Goal: Task Accomplishment & Management: Complete application form

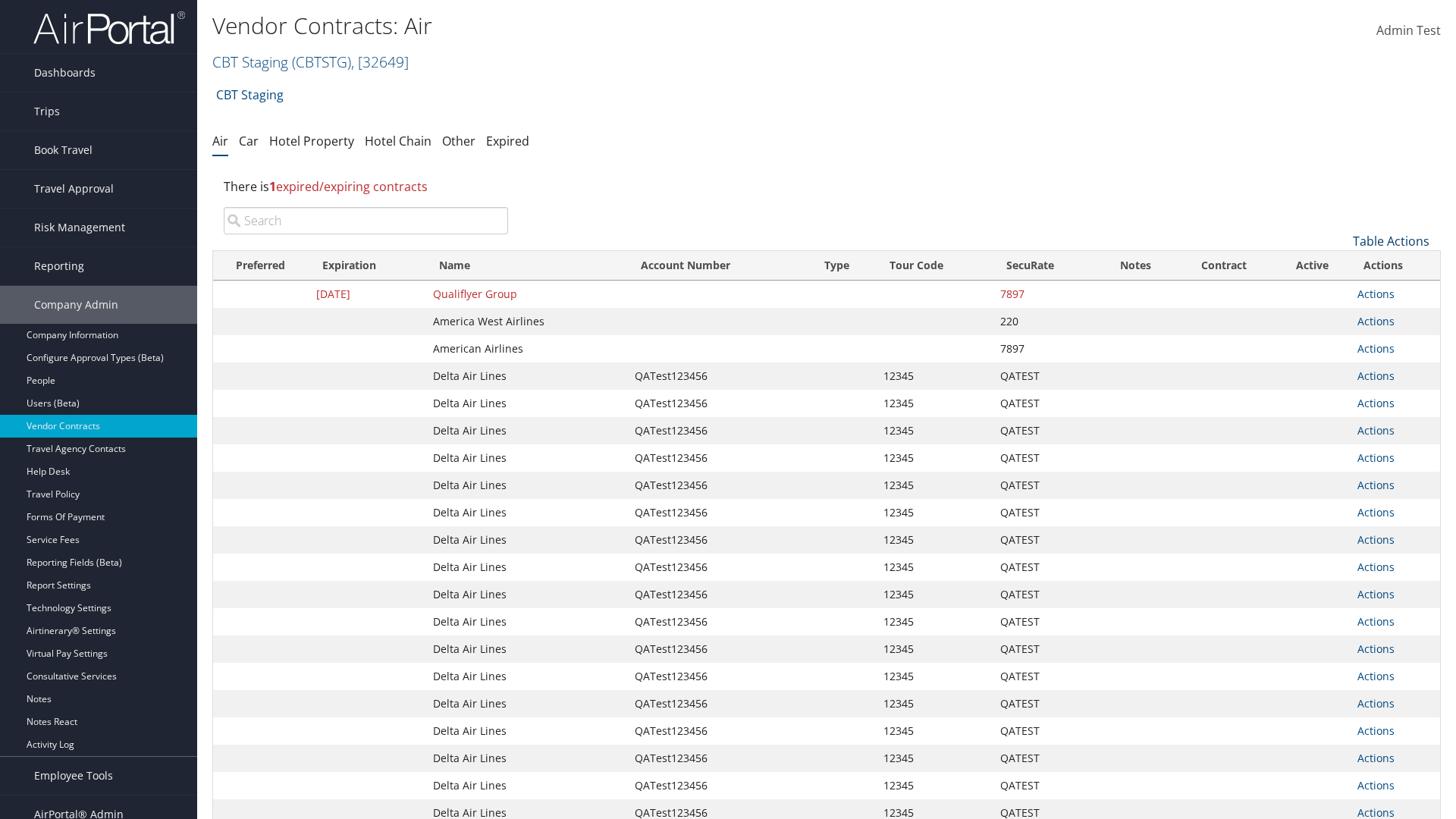
click at [1391, 241] on link "Table Actions" at bounding box center [1391, 241] width 76 height 16
click at [1340, 265] on link "Create New Contract" at bounding box center [1340, 265] width 199 height 25
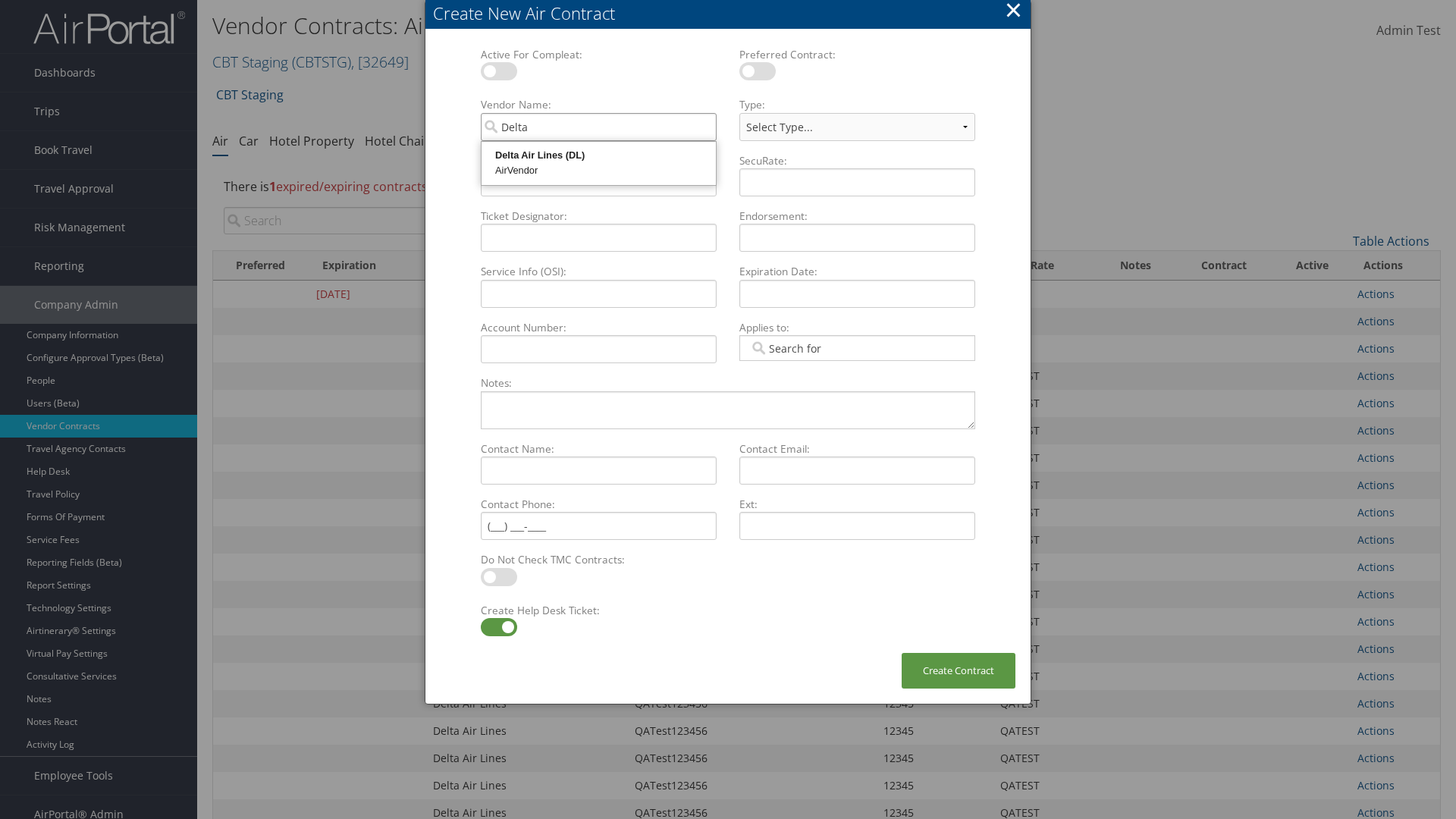
type input "Delta Air Lines"
select select "[object Object]"
type input "Delta Air Lines"
type input "QATest123456"
type input "12345"
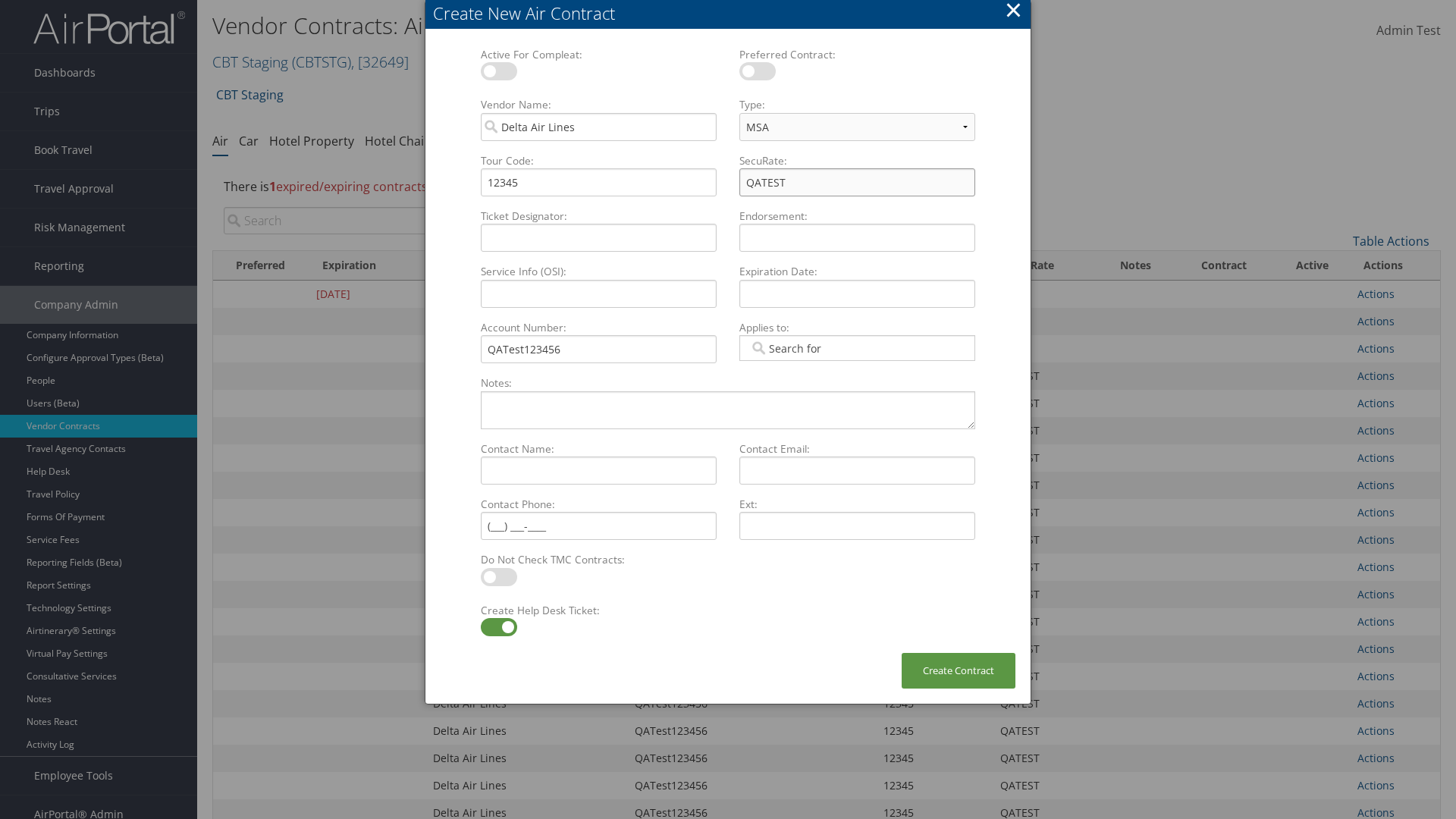
type input "QATEST"
click at [499, 627] on label at bounding box center [499, 627] width 36 height 18
click at [499, 627] on input "checkbox" at bounding box center [493, 630] width 10 height 10
checkbox input "false"
